Goal: Task Accomplishment & Management: Manage account settings

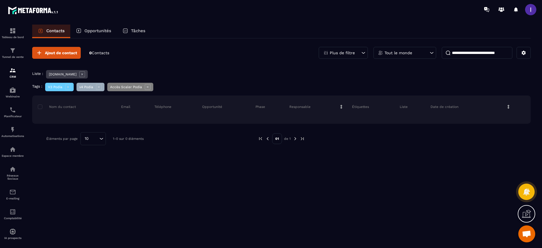
click at [79, 73] on icon at bounding box center [81, 73] width 5 height 5
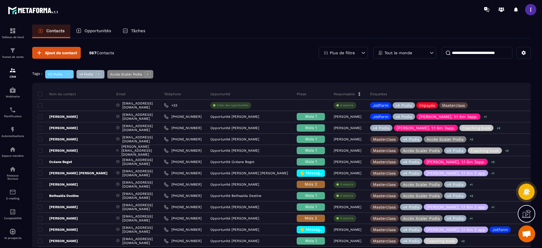
click at [352, 51] on p "Plus de filtre" at bounding box center [342, 53] width 25 height 4
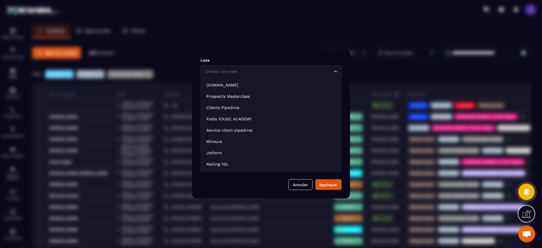
click at [261, 74] on input "Search for option" at bounding box center [268, 72] width 128 height 6
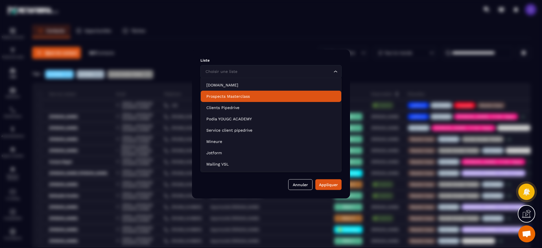
click at [229, 99] on p "Prospects Masterclass" at bounding box center [270, 96] width 129 height 6
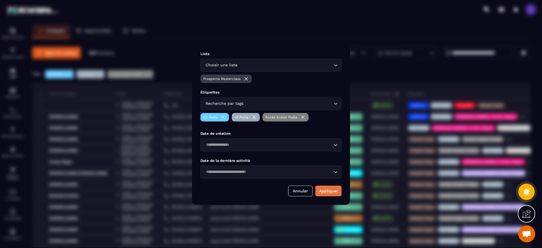
click at [329, 188] on button "Appliquer" at bounding box center [328, 190] width 26 height 11
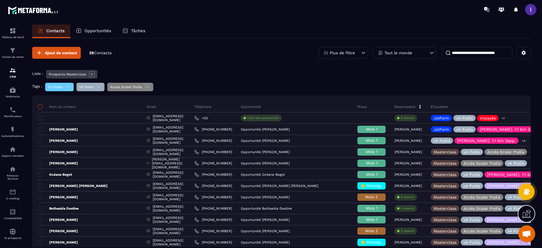
click at [42, 108] on span at bounding box center [40, 106] width 5 height 5
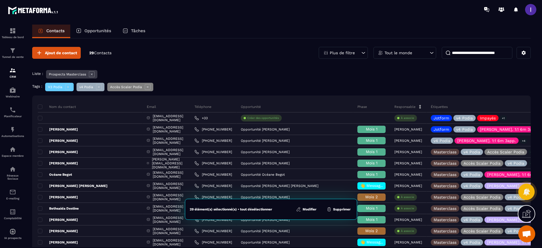
click at [312, 209] on button "Modifier" at bounding box center [306, 209] width 24 height 6
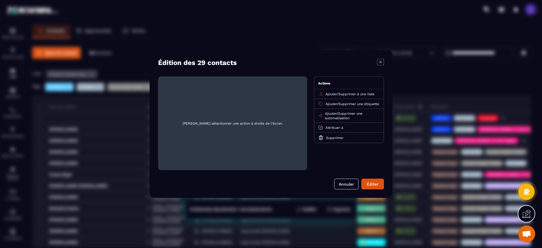
click at [343, 93] on span "Supprimer à une liste" at bounding box center [357, 94] width 36 height 4
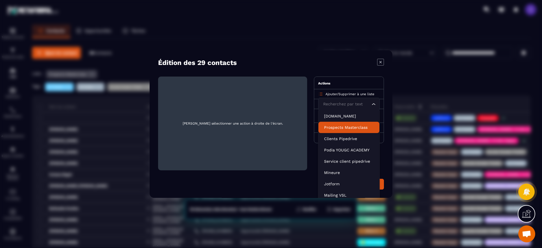
click at [344, 128] on p "Prospects Masterclass" at bounding box center [349, 128] width 50 height 6
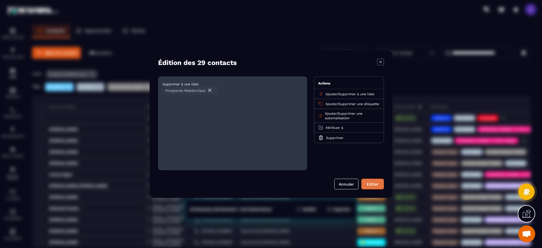
click at [367, 184] on div "Éditer" at bounding box center [372, 184] width 15 height 6
